Goal: Check status: Check status

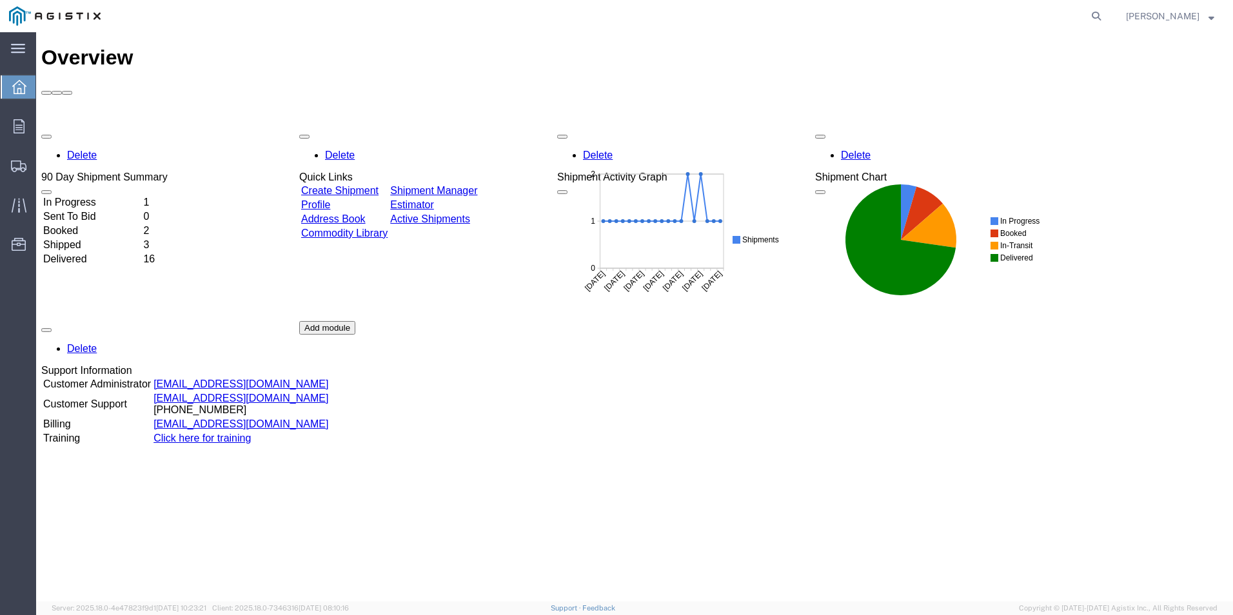
click at [117, 196] on td "In Progress" at bounding box center [92, 202] width 99 height 13
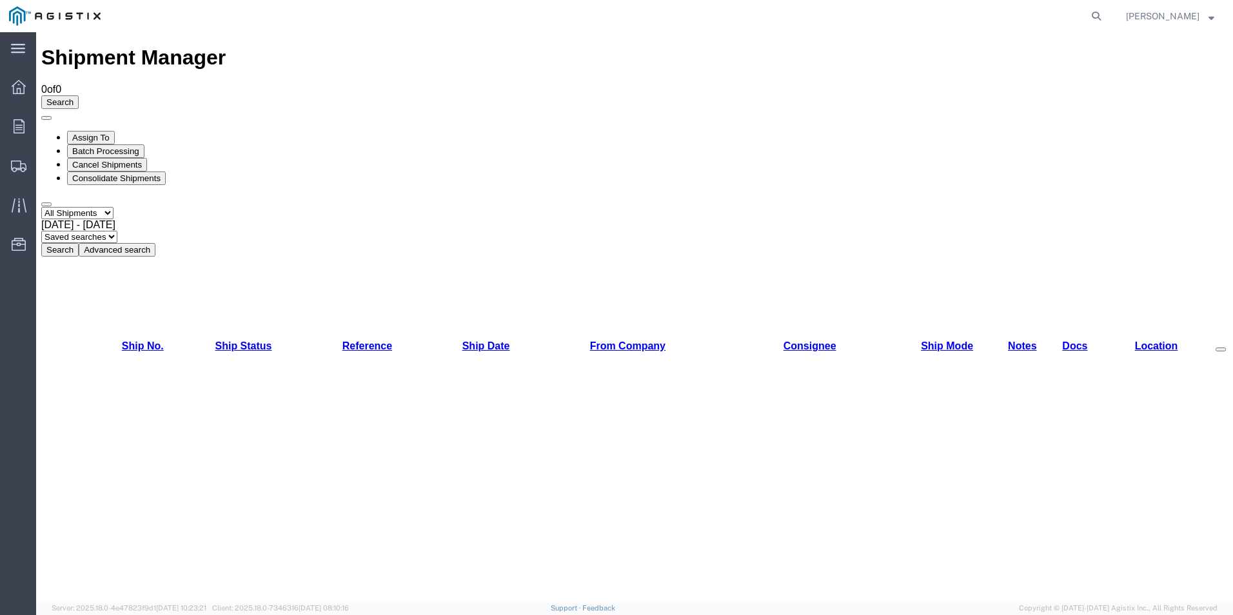
click at [107, 207] on select "Select status Active All Shipments Approved Booked Canceled Delivered Denied Ne…" at bounding box center [77, 213] width 72 height 12
click at [41, 207] on select "Select status Active All Shipments Approved Booked Canceled Delivered Denied Ne…" at bounding box center [77, 213] width 72 height 12
click at [237, 219] on div "[DATE] - [DATE]" at bounding box center [634, 225] width 1187 height 12
click at [45, 163] on span "Shipments" at bounding box center [39, 166] width 9 height 26
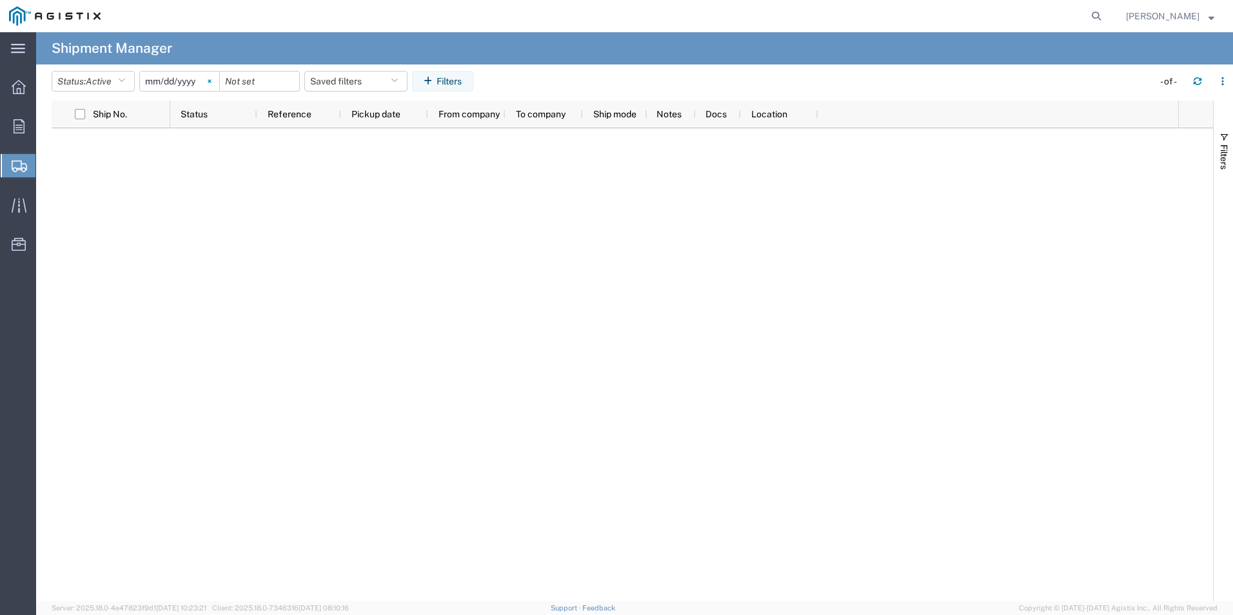
click at [211, 82] on icon at bounding box center [209, 80] width 3 height 3
click at [122, 81] on icon "button" at bounding box center [121, 81] width 7 height 9
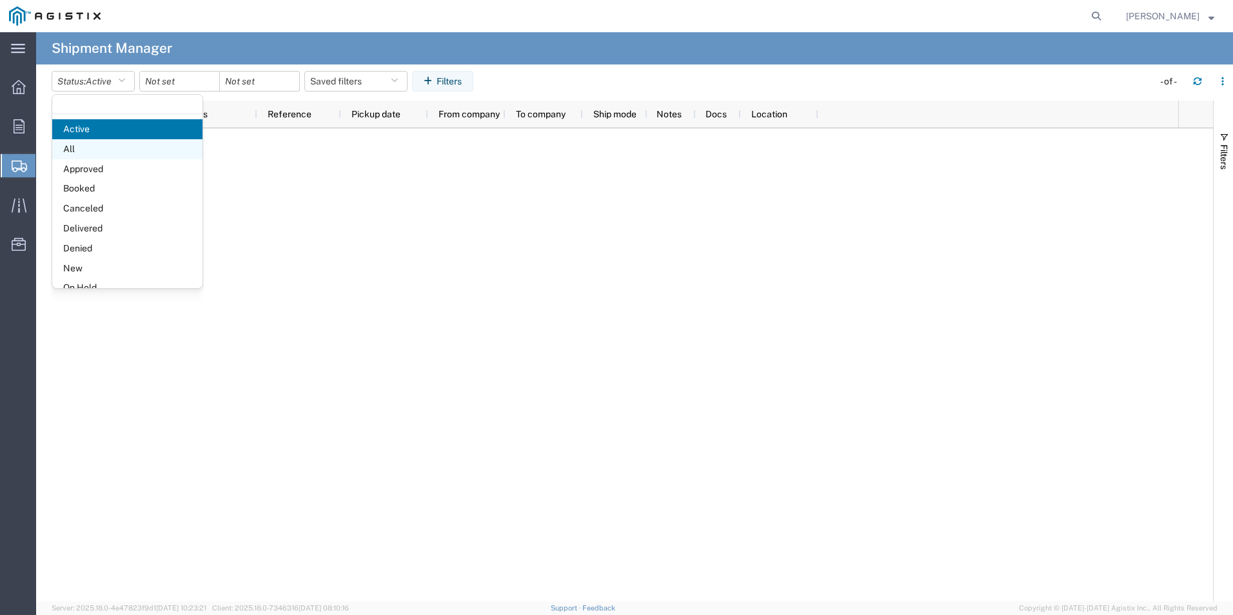
click at [115, 148] on span "All" at bounding box center [127, 149] width 150 height 20
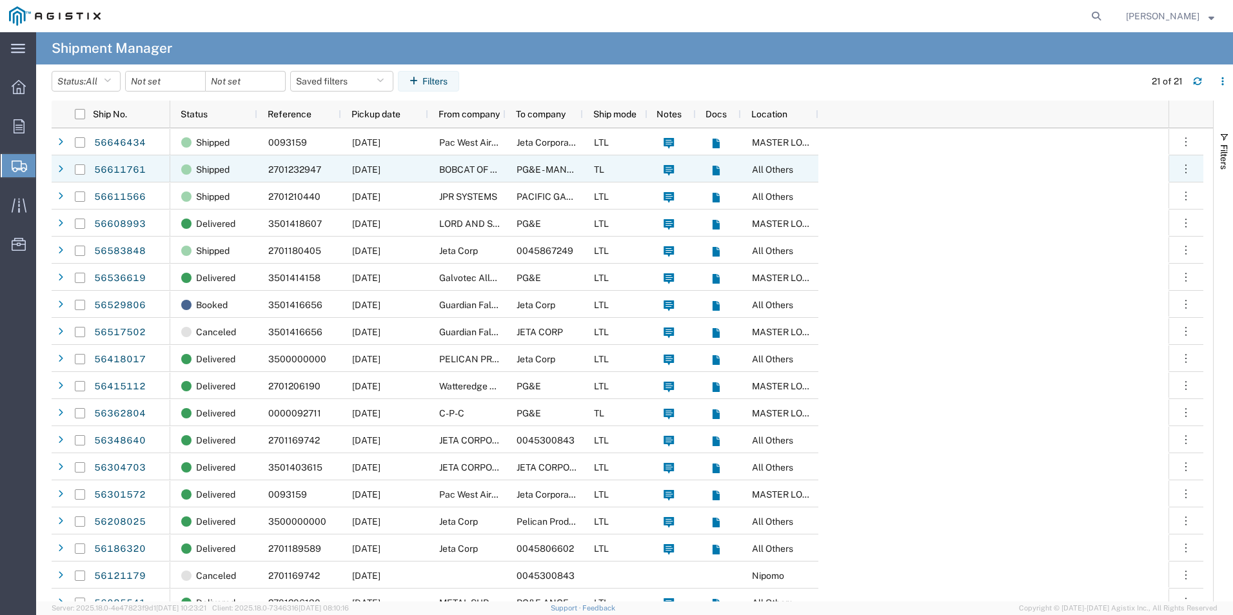
click at [274, 172] on span "2701232947" at bounding box center [294, 170] width 53 height 10
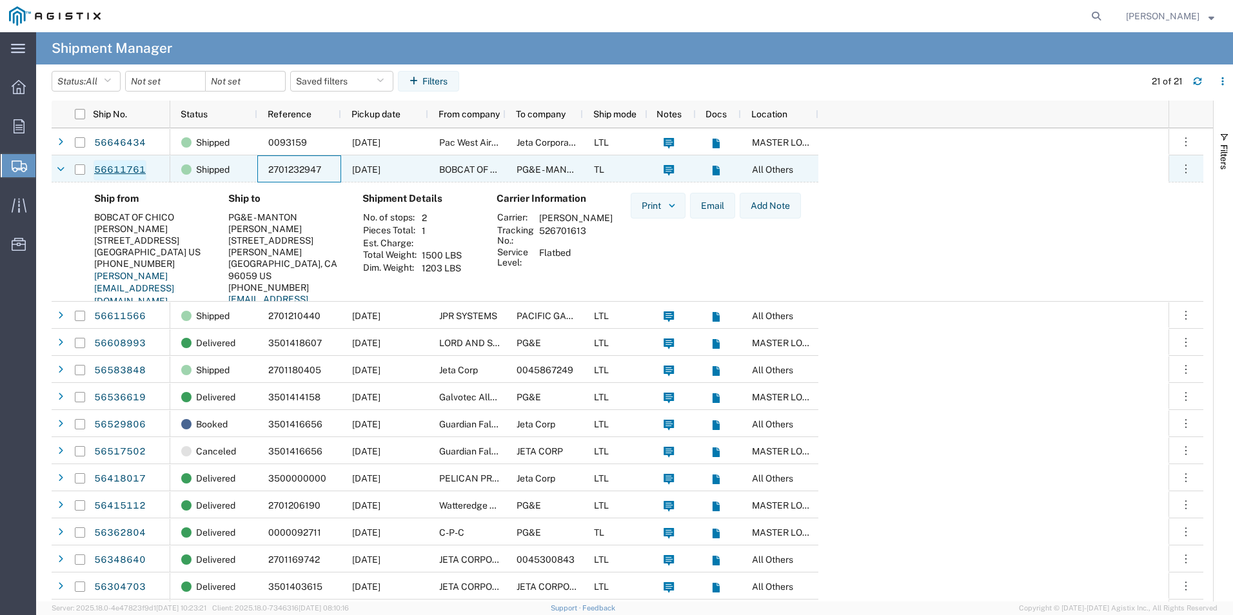
click at [132, 165] on link "56611761" at bounding box center [120, 170] width 53 height 21
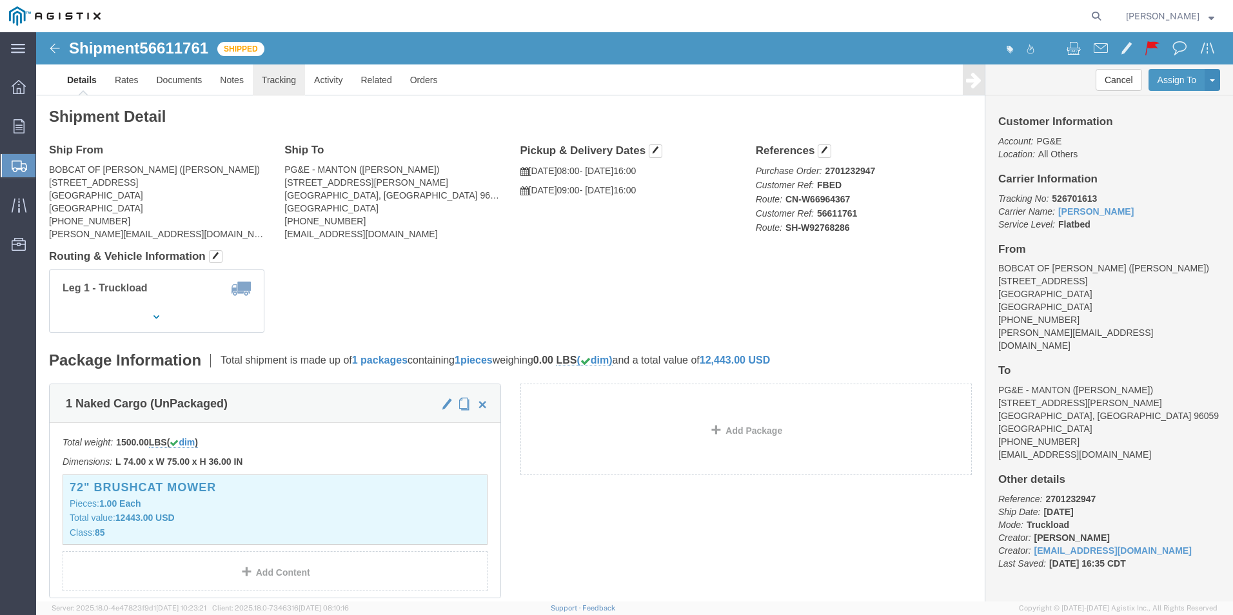
click link "Tracking"
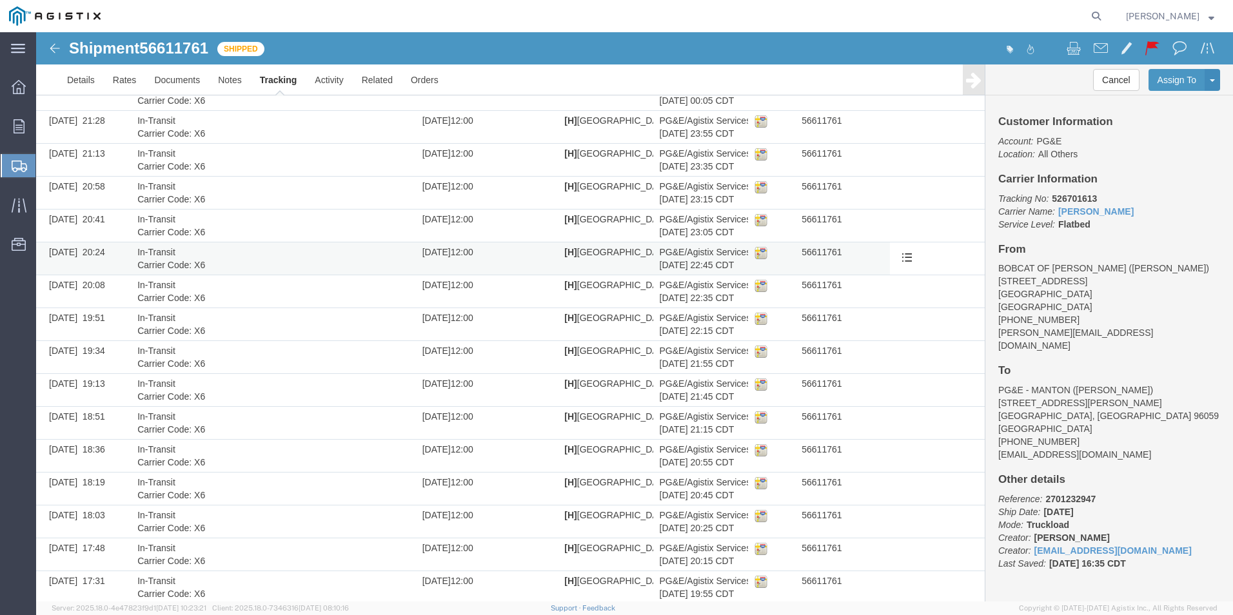
scroll to position [258, 0]
